Goal: Transaction & Acquisition: Purchase product/service

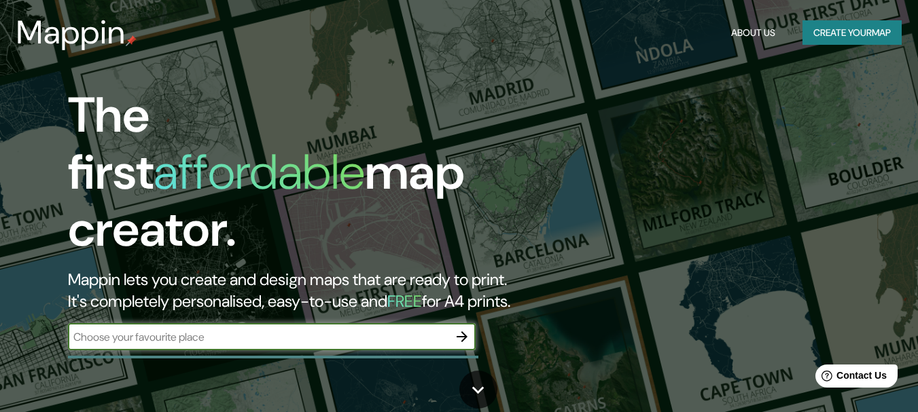
scroll to position [68, 0]
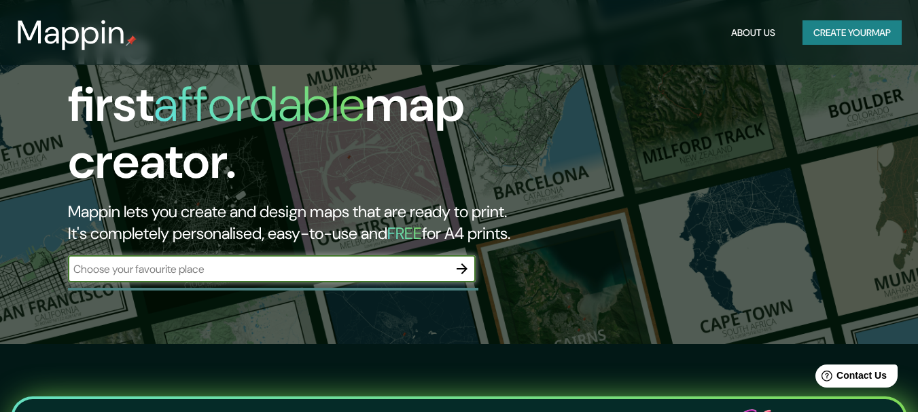
paste input "14.673421379728579, -90.55132922132063"
type input "14.673421379728579, -90.55132922132063"
click at [458, 264] on icon "button" at bounding box center [462, 269] width 11 height 11
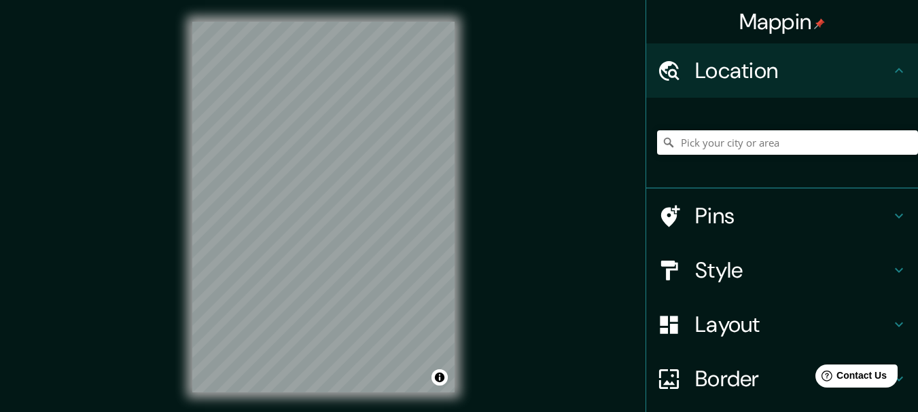
click at [891, 64] on icon at bounding box center [899, 71] width 16 height 16
click at [707, 138] on input "Pick your city or area" at bounding box center [787, 142] width 261 height 24
paste input "14.673421379728579, -90.55132922132063"
type input "14.673421379728579, -90.55132922132063"
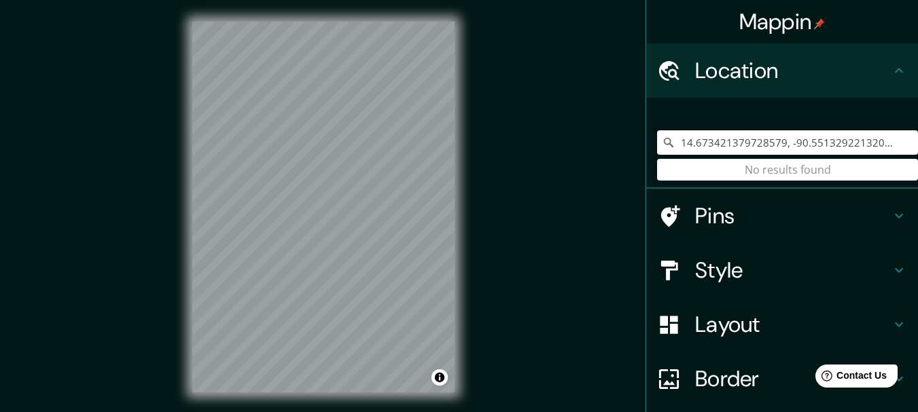
scroll to position [68, 0]
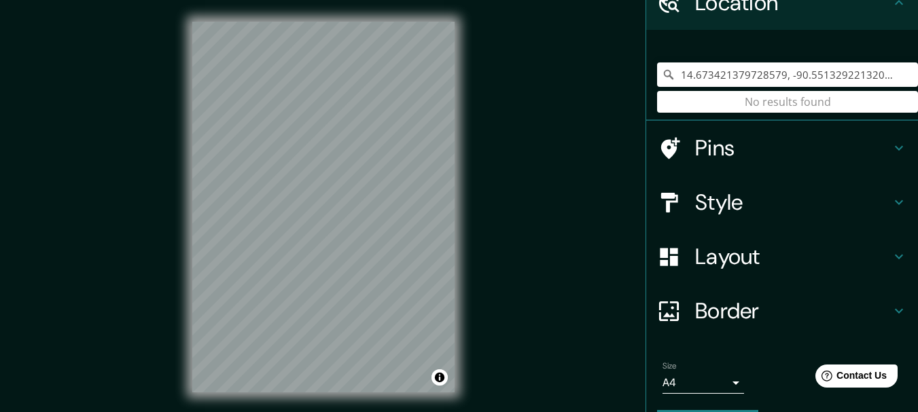
click at [753, 155] on h4 "Pins" at bounding box center [793, 148] width 196 height 27
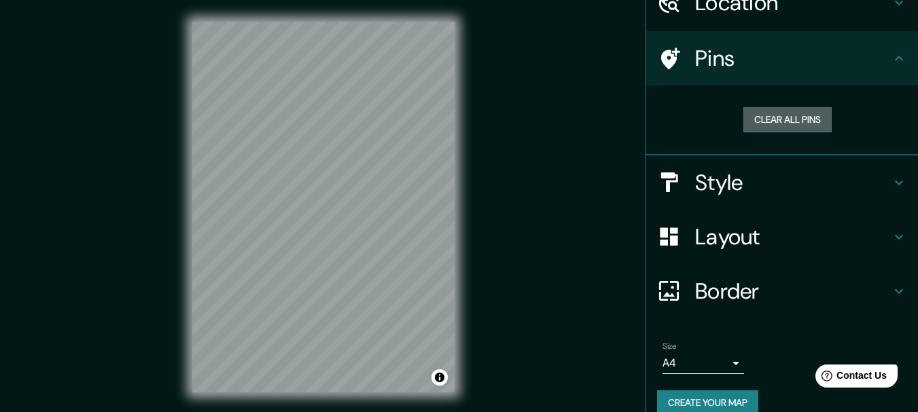
click at [784, 119] on button "Clear all pins" at bounding box center [787, 119] width 88 height 25
click at [781, 171] on h4 "Style" at bounding box center [793, 182] width 196 height 27
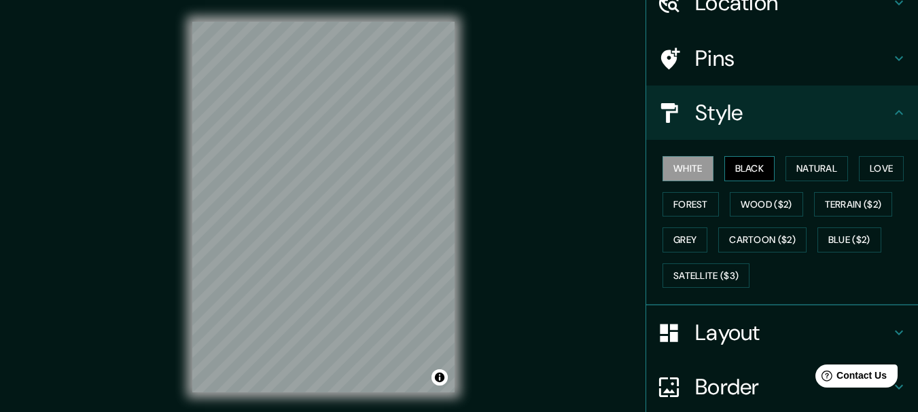
click at [755, 168] on button "Black" at bounding box center [749, 168] width 51 height 25
click at [816, 164] on button "Natural" at bounding box center [816, 168] width 63 height 25
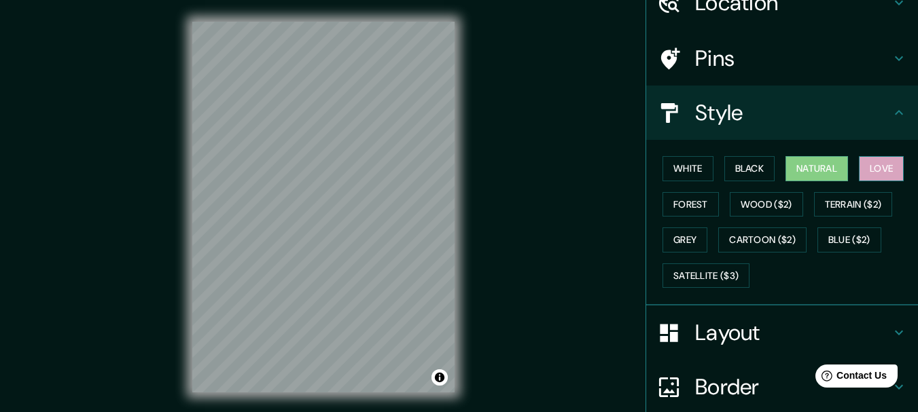
click at [873, 162] on button "Love" at bounding box center [881, 168] width 45 height 25
click at [678, 202] on button "Forest" at bounding box center [690, 204] width 56 height 25
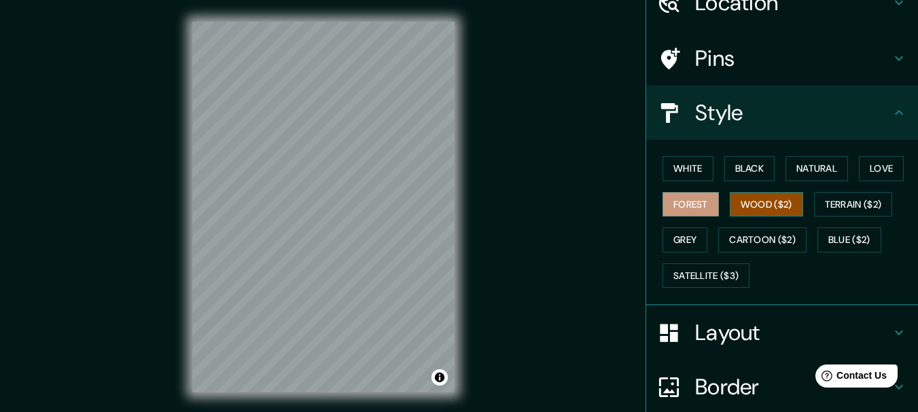
click at [735, 202] on button "Wood ($2)" at bounding box center [766, 204] width 73 height 25
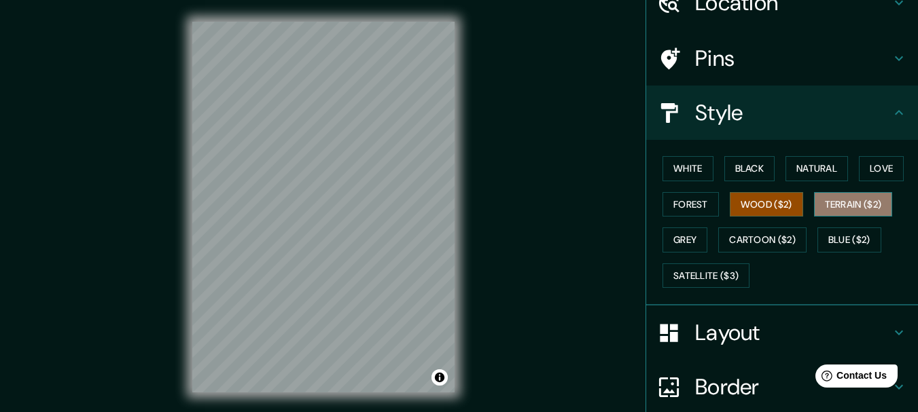
click at [843, 202] on button "Terrain ($2)" at bounding box center [853, 204] width 79 height 25
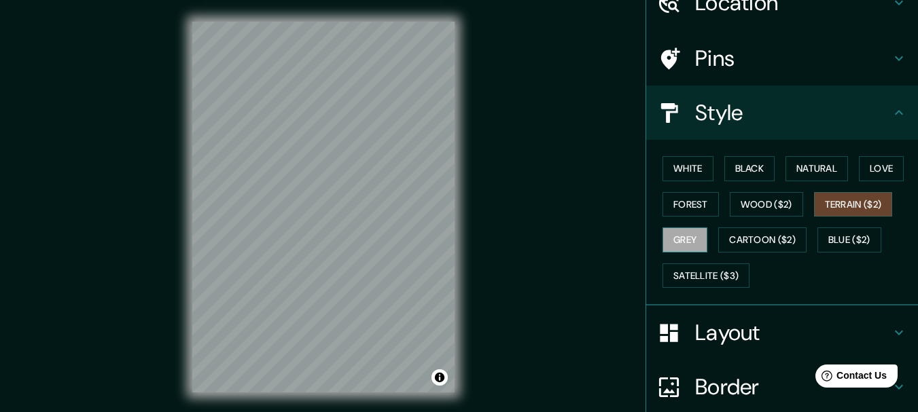
click at [665, 244] on button "Grey" at bounding box center [684, 240] width 45 height 25
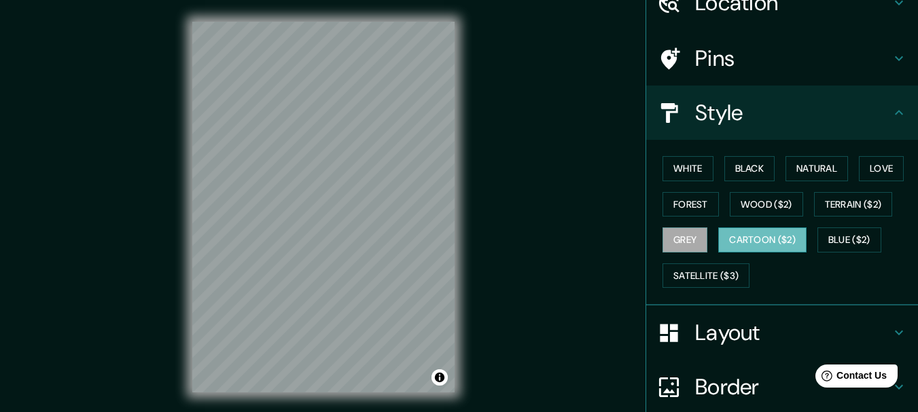
click at [745, 243] on button "Cartoon ($2)" at bounding box center [762, 240] width 88 height 25
click at [825, 243] on button "Blue ($2)" at bounding box center [849, 240] width 64 height 25
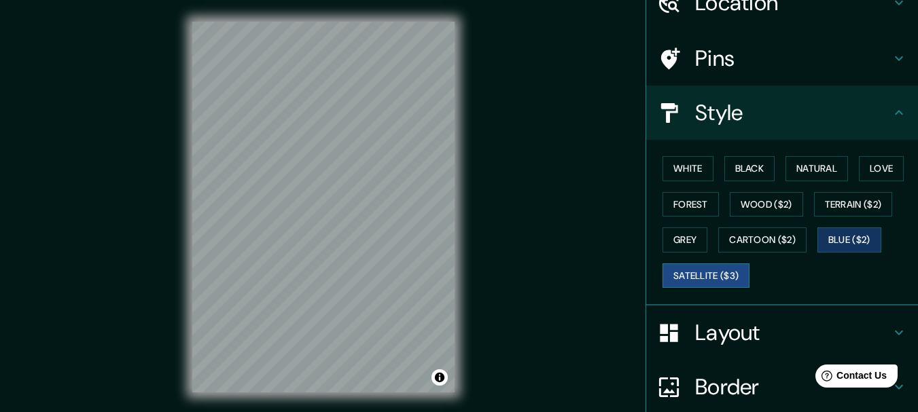
click at [690, 274] on button "Satellite ($3)" at bounding box center [705, 276] width 87 height 25
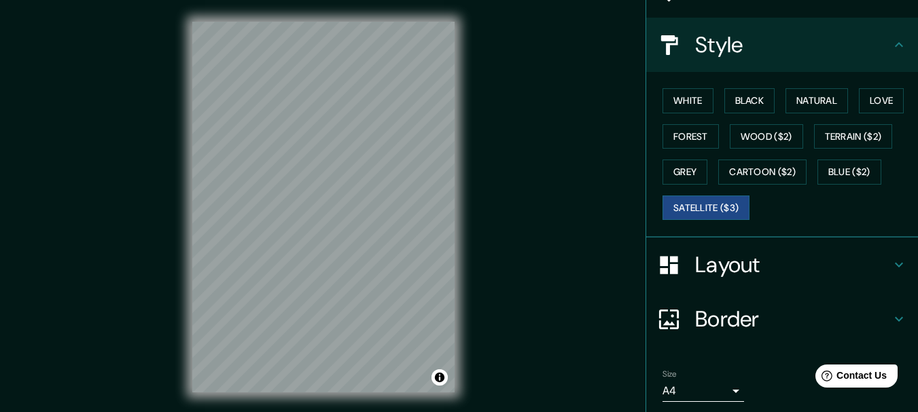
click at [777, 264] on h4 "Layout" at bounding box center [793, 264] width 196 height 27
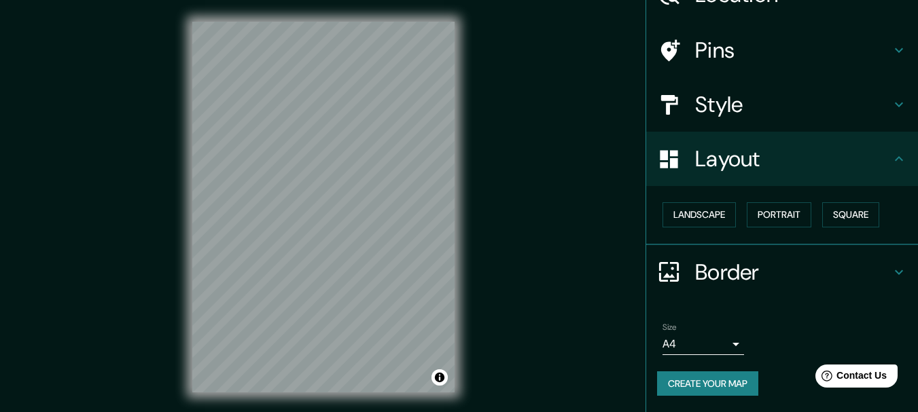
scroll to position [76, 0]
click at [693, 210] on button "Landscape" at bounding box center [698, 214] width 73 height 25
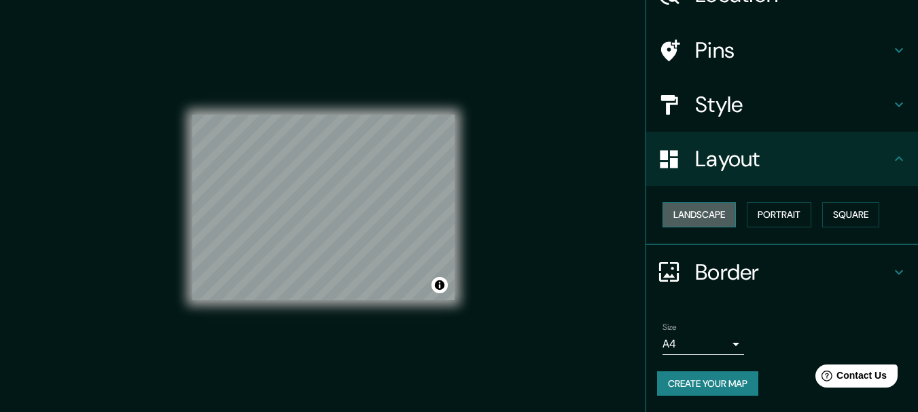
click at [694, 211] on button "Landscape" at bounding box center [698, 214] width 73 height 25
click at [772, 223] on button "Portrait" at bounding box center [779, 214] width 65 height 25
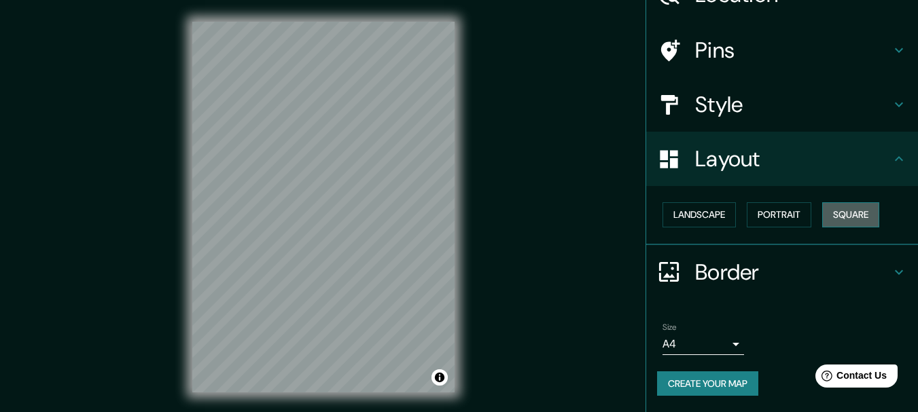
click at [834, 217] on button "Square" at bounding box center [850, 214] width 57 height 25
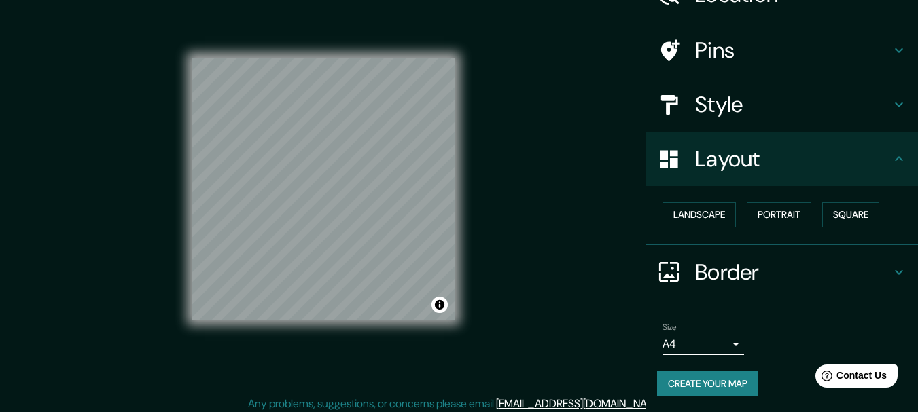
scroll to position [24, 0]
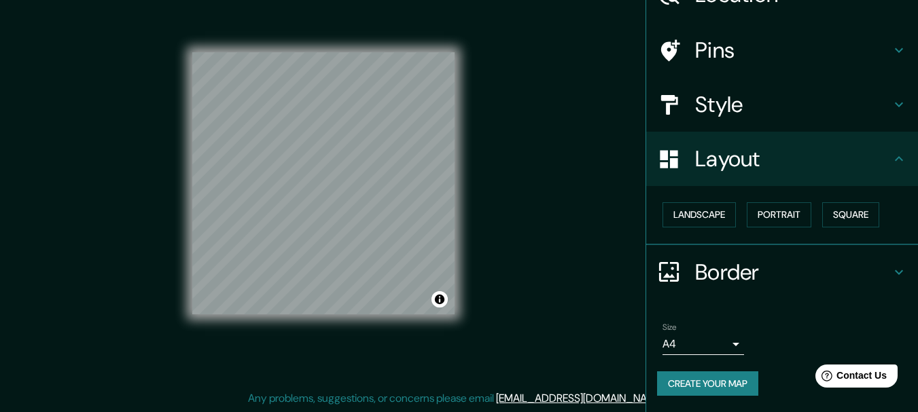
click at [706, 384] on button "Create your map" at bounding box center [707, 384] width 101 height 25
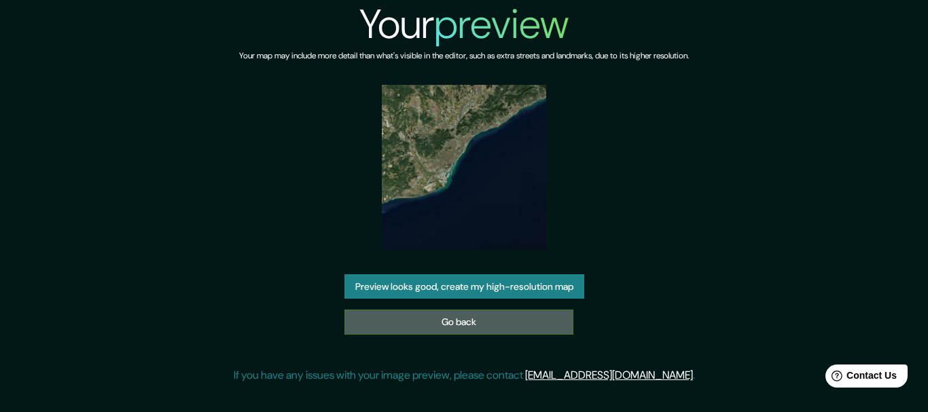
click at [471, 328] on link "Go back" at bounding box center [458, 322] width 229 height 25
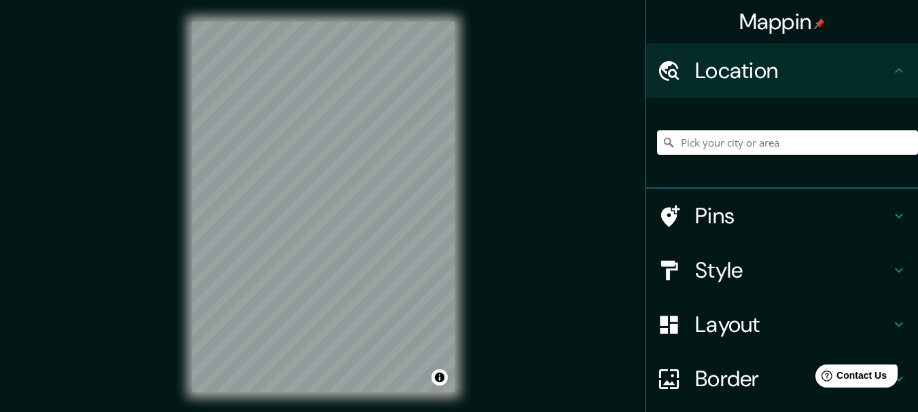
click at [760, 144] on input "Pick your city or area" at bounding box center [787, 142] width 261 height 24
click at [879, 71] on h4 "Location" at bounding box center [793, 70] width 196 height 27
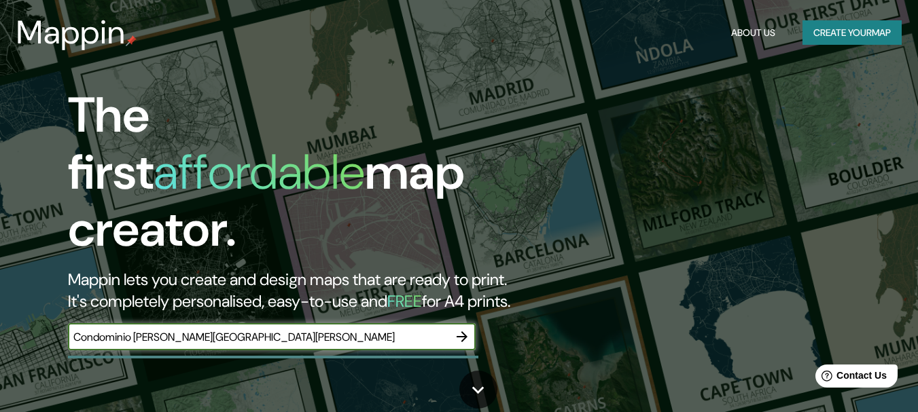
type input "Condominio [PERSON_NAME][GEOGRAPHIC_DATA][PERSON_NAME]"
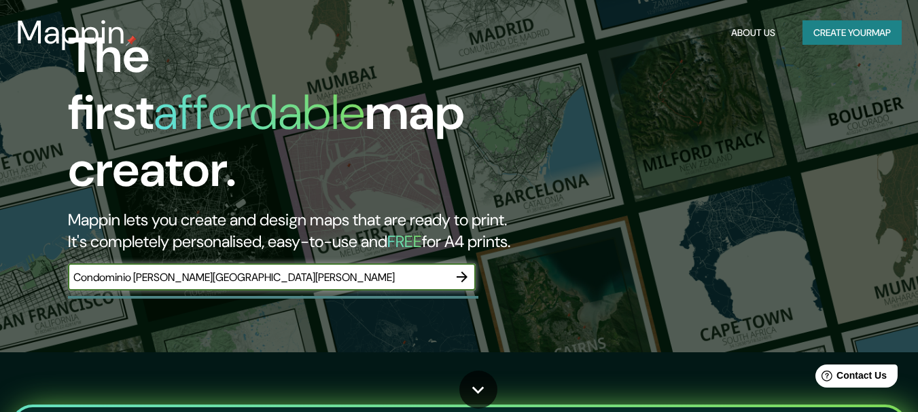
scroll to position [68, 0]
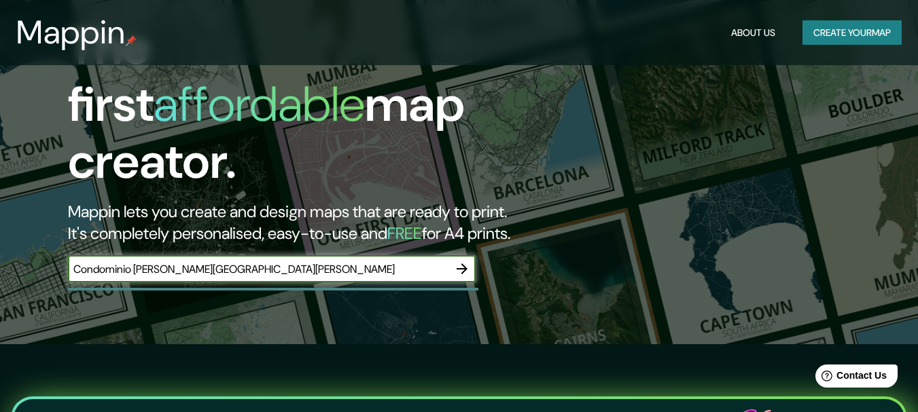
click at [461, 264] on icon "button" at bounding box center [462, 269] width 11 height 11
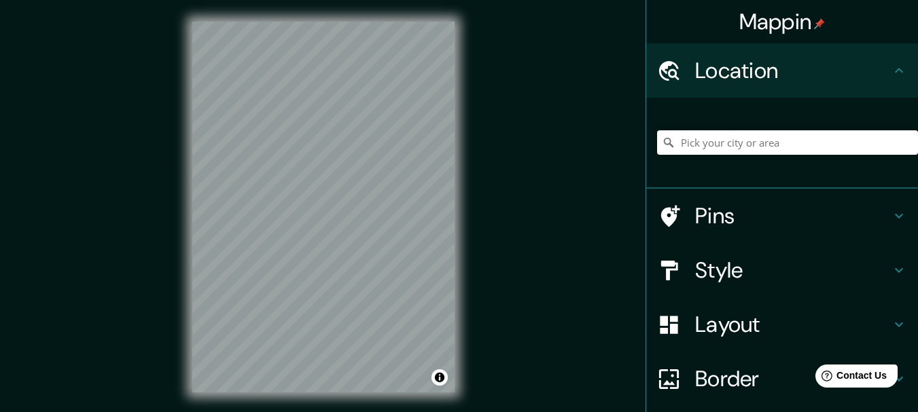
click at [461, 260] on div "© Mapbox © OpenStreetMap Improve this map" at bounding box center [324, 207] width 306 height 414
click at [800, 147] on input "Pick your city or area" at bounding box center [787, 142] width 261 height 24
paste input "Condominio [PERSON_NAME][GEOGRAPHIC_DATA][PERSON_NAME]"
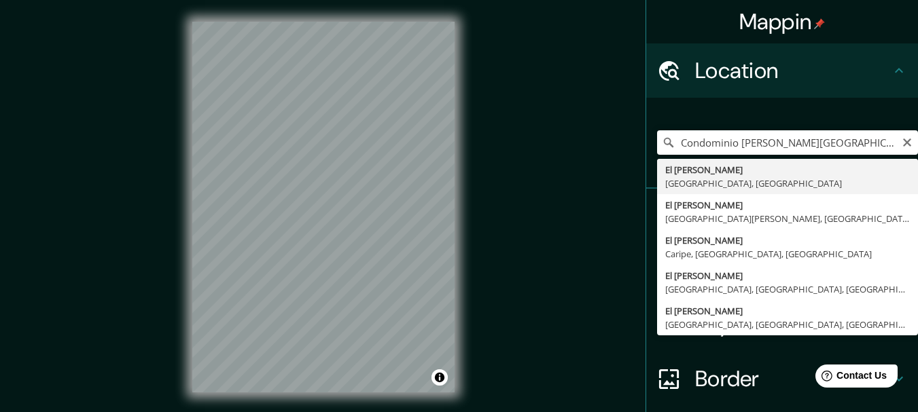
type input "El [PERSON_NAME], [GEOGRAPHIC_DATA], [GEOGRAPHIC_DATA]"
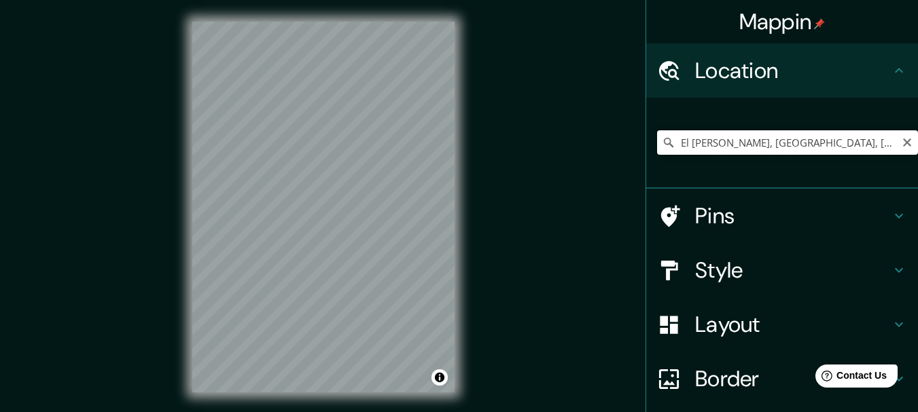
click at [873, 141] on input "El [PERSON_NAME], [GEOGRAPHIC_DATA], [GEOGRAPHIC_DATA]" at bounding box center [787, 142] width 261 height 24
drag, startPoint x: 874, startPoint y: 145, endPoint x: 847, endPoint y: 145, distance: 27.9
click at [847, 145] on input "El [PERSON_NAME], [GEOGRAPHIC_DATA], [GEOGRAPHIC_DATA]" at bounding box center [787, 142] width 261 height 24
click at [902, 144] on icon "Clear" at bounding box center [907, 142] width 11 height 11
paste input "14.673342240423615, -90.55128630603873"
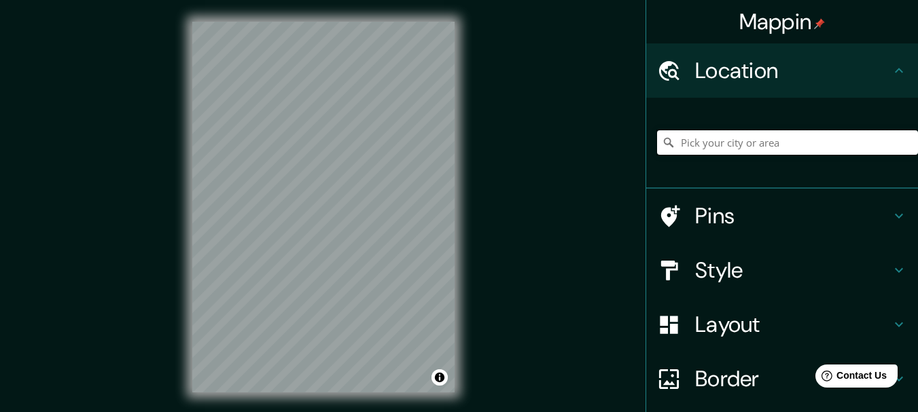
type input "14.673342240423615, -90.55128630603873"
click at [779, 219] on h4 "Pins" at bounding box center [793, 215] width 196 height 27
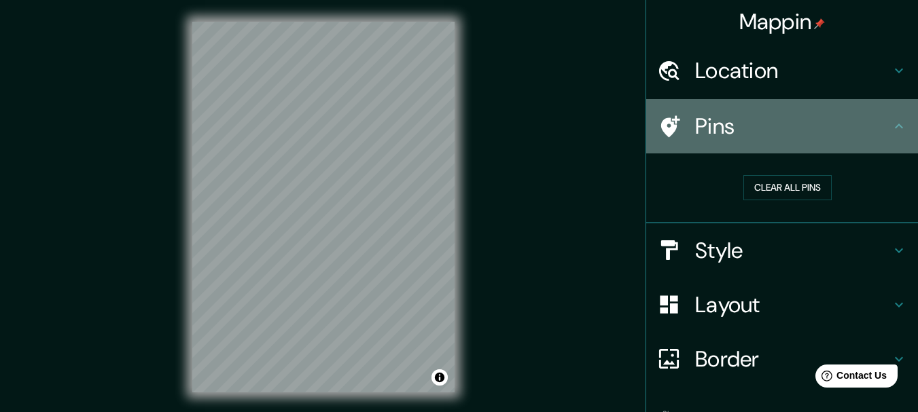
click at [880, 139] on div "Pins" at bounding box center [782, 126] width 272 height 54
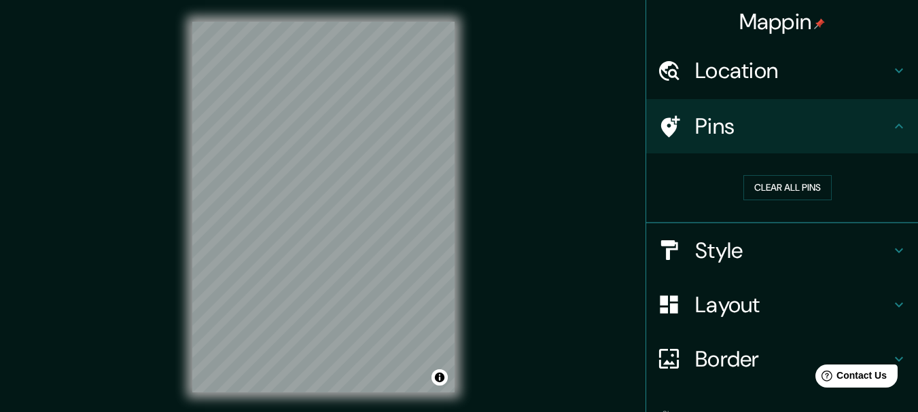
click at [887, 136] on div "Pins" at bounding box center [782, 126] width 272 height 54
click at [895, 129] on icon at bounding box center [899, 126] width 16 height 16
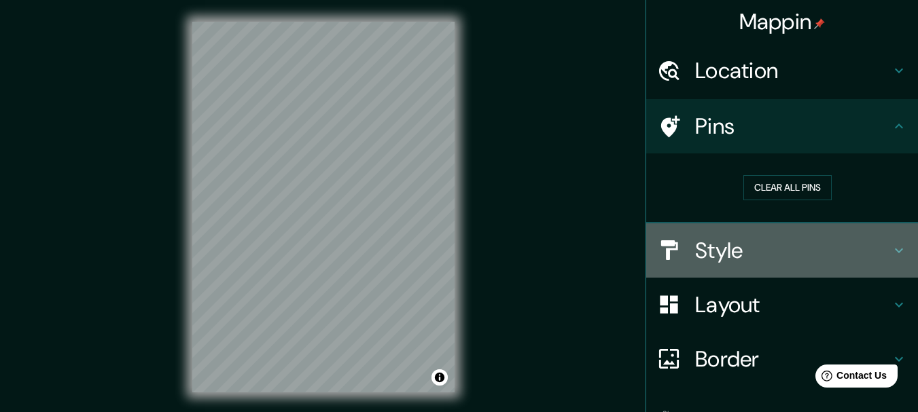
click at [893, 245] on icon at bounding box center [899, 251] width 16 height 16
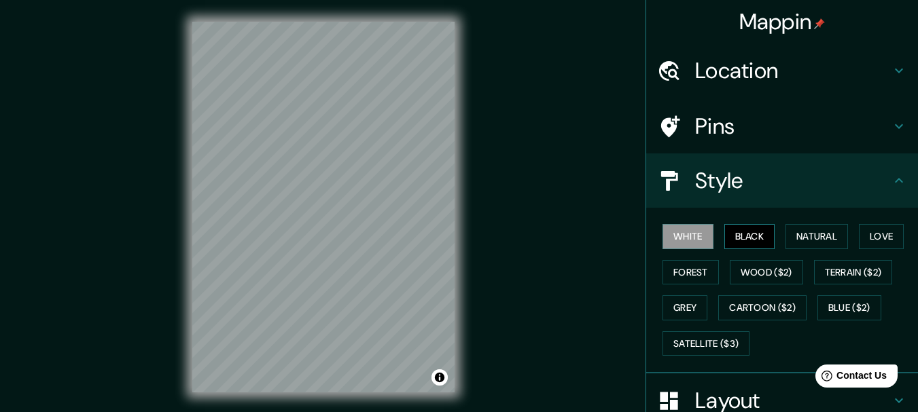
click at [760, 243] on button "Black" at bounding box center [749, 236] width 51 height 25
click at [853, 274] on button "Terrain ($2)" at bounding box center [853, 272] width 79 height 25
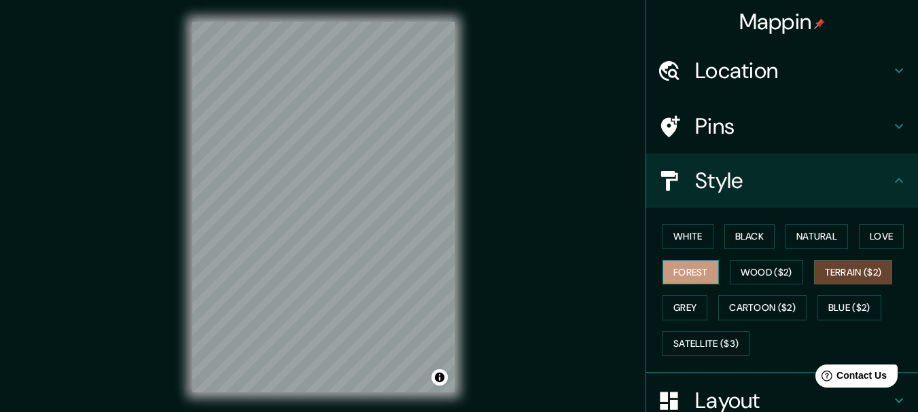
click at [693, 272] on button "Forest" at bounding box center [690, 272] width 56 height 25
click at [742, 243] on button "Black" at bounding box center [749, 236] width 51 height 25
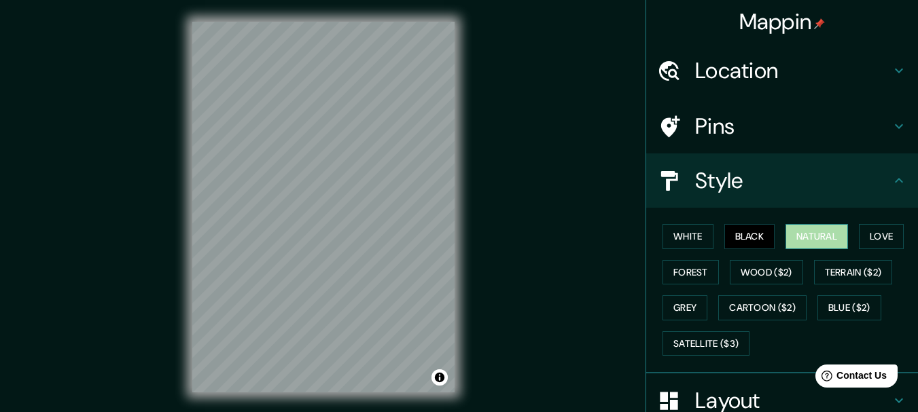
click at [815, 238] on button "Natural" at bounding box center [816, 236] width 63 height 25
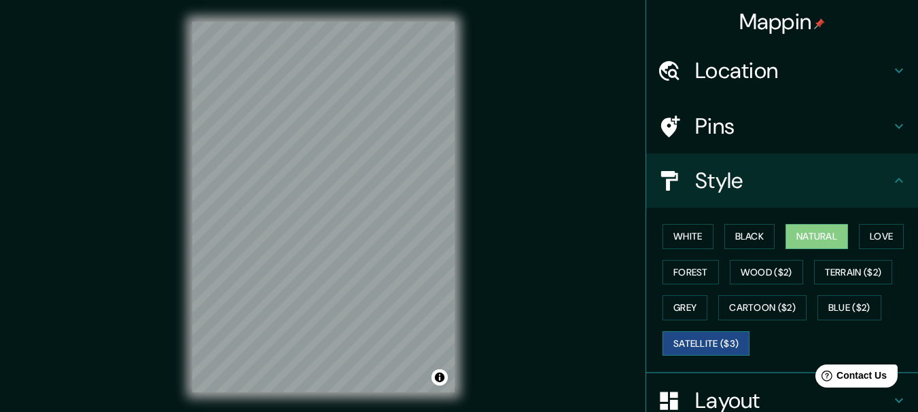
click at [702, 352] on button "Satellite ($3)" at bounding box center [705, 344] width 87 height 25
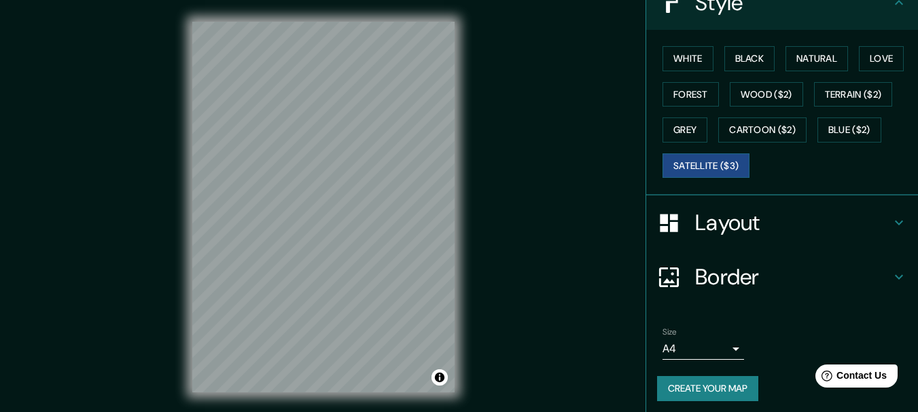
scroll to position [183, 0]
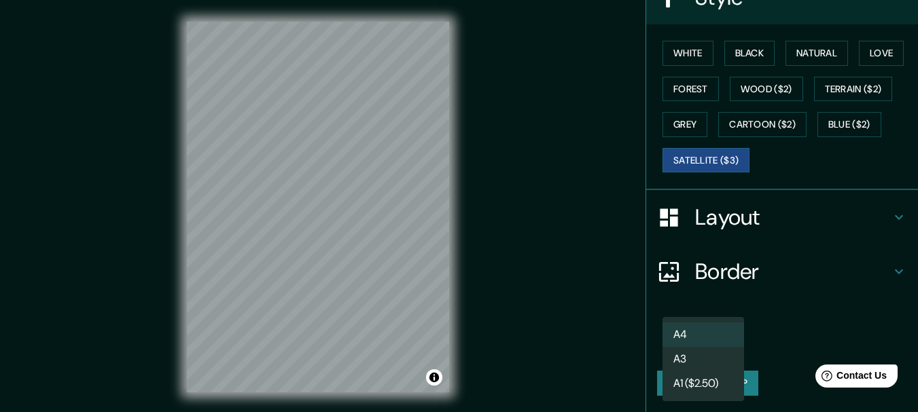
click at [722, 348] on body "Mappin Location Pins Style White Black Natural Love Forest Wood ($2) Terrain ($…" at bounding box center [459, 206] width 918 height 412
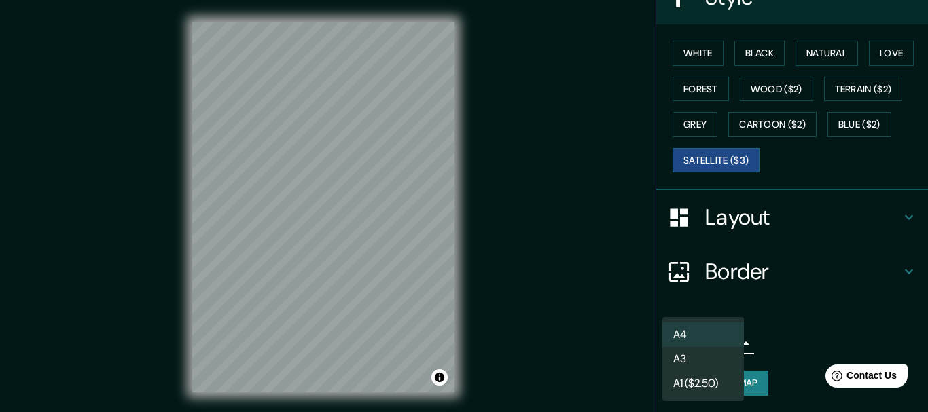
click at [822, 341] on div at bounding box center [464, 206] width 928 height 412
